Goal: Information Seeking & Learning: Learn about a topic

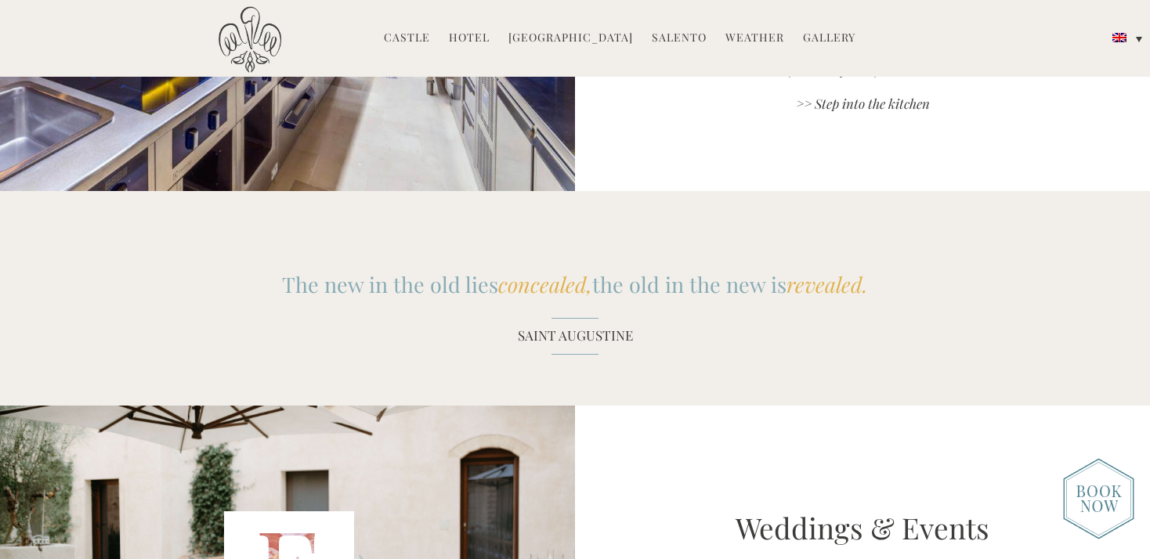
scroll to position [1488, 0]
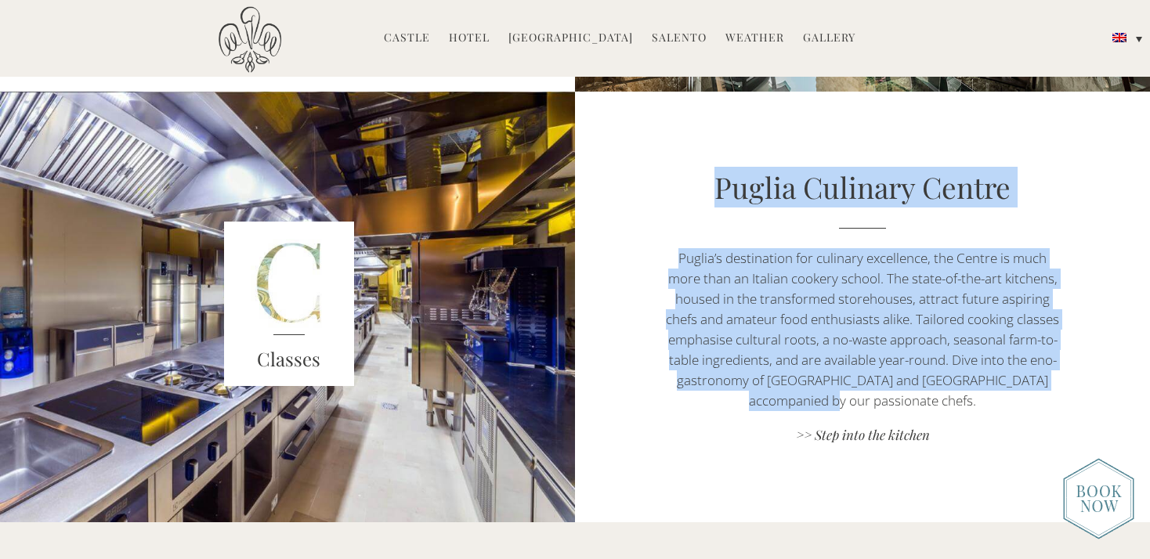
drag, startPoint x: 694, startPoint y: 187, endPoint x: 976, endPoint y: 410, distance: 359.2
click at [975, 409] on div "Puglia Culinary Centre Puglia’s destination for culinary excellence, the Centre…" at bounding box center [862, 307] width 575 height 280
copy div "Puglia Culinary Centre Puglia’s destination for culinary excellence, the Centre…"
click at [862, 437] on link ">> Step into the kitchen" at bounding box center [862, 436] width 403 height 21
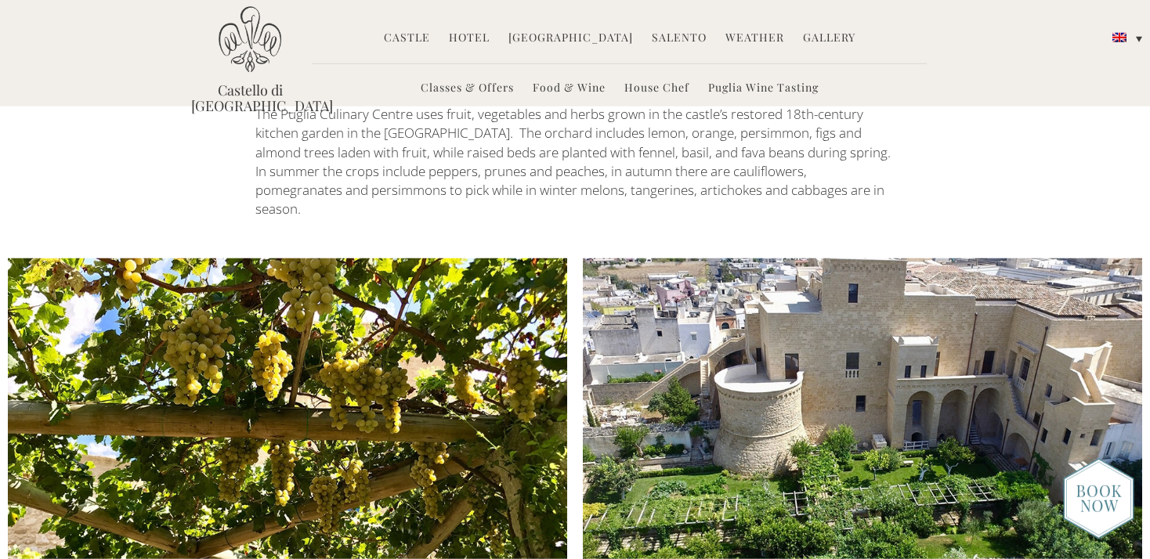
scroll to position [2564, 0]
